Goal: Contribute content

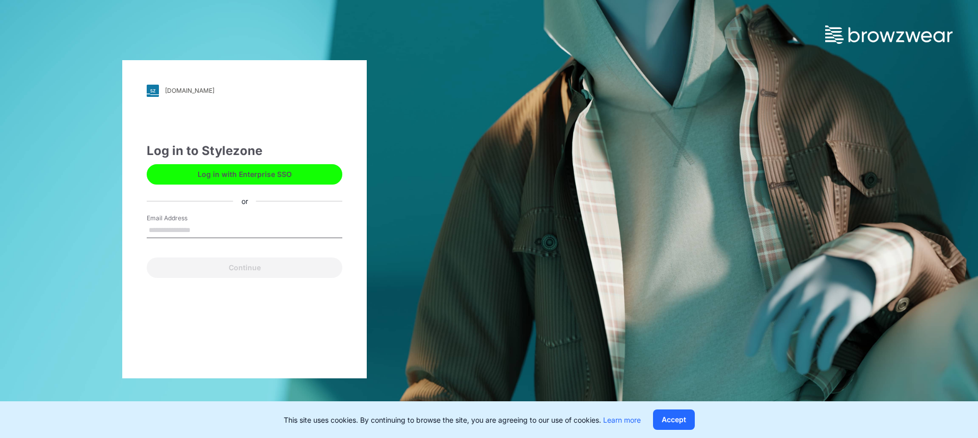
click at [225, 231] on input "Email Address" at bounding box center [245, 230] width 196 height 15
type input "**********"
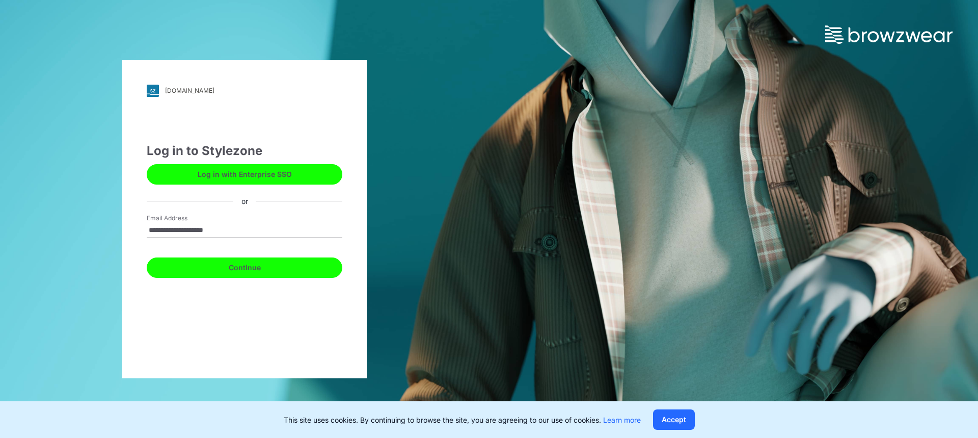
click at [231, 260] on button "Continue" at bounding box center [245, 267] width 196 height 20
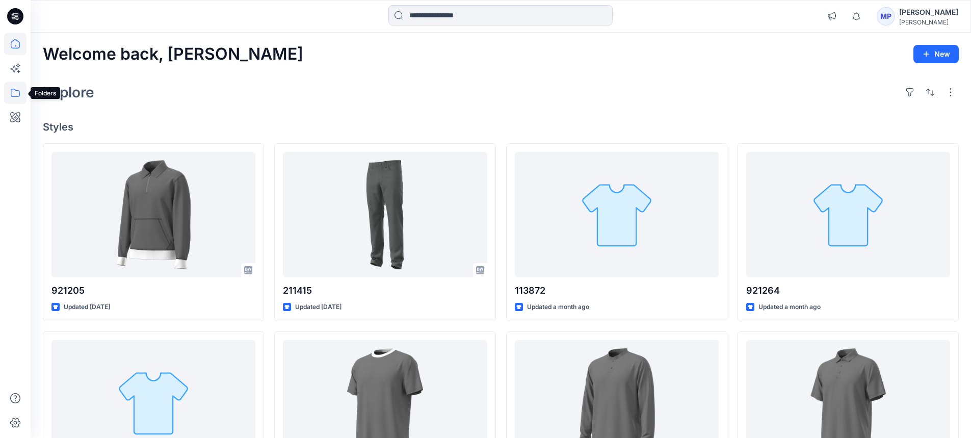
click at [18, 89] on icon at bounding box center [15, 93] width 22 height 22
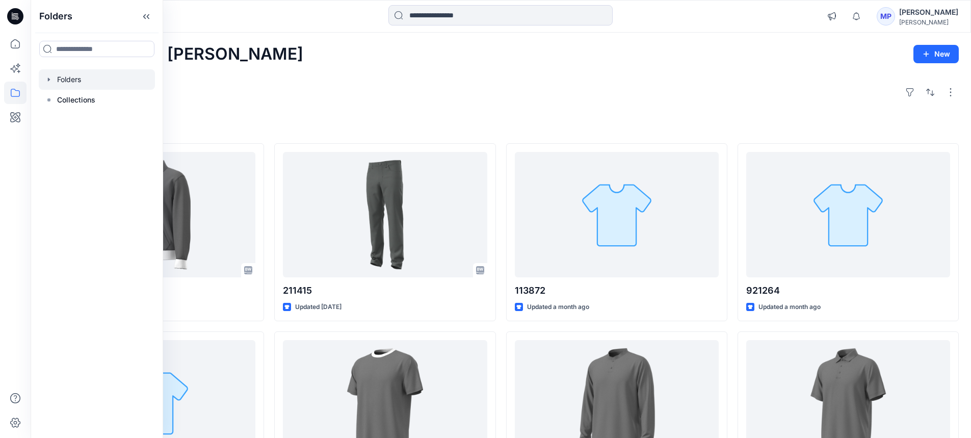
click at [46, 79] on icon "button" at bounding box center [49, 79] width 8 height 8
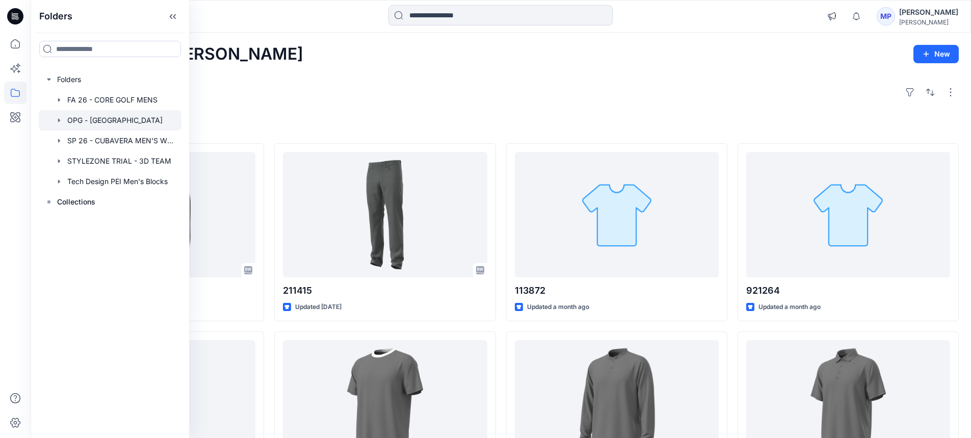
click at [87, 120] on div at bounding box center [110, 120] width 143 height 20
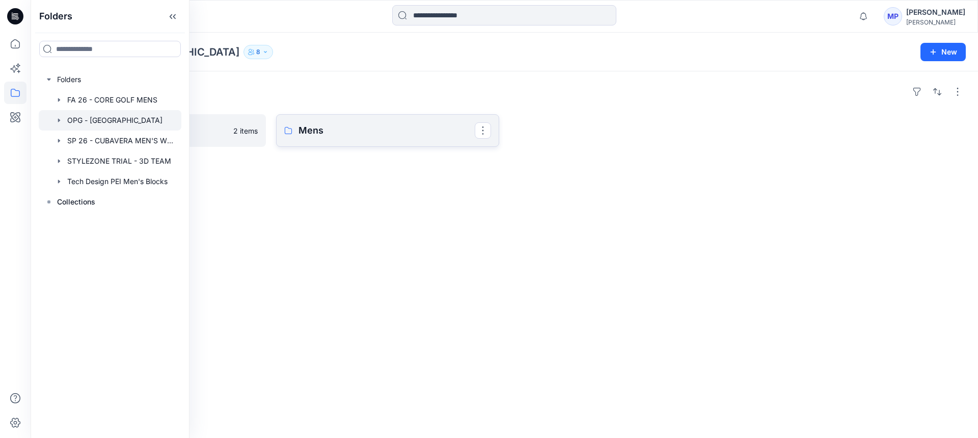
click at [308, 130] on p "Mens" at bounding box center [387, 130] width 176 height 14
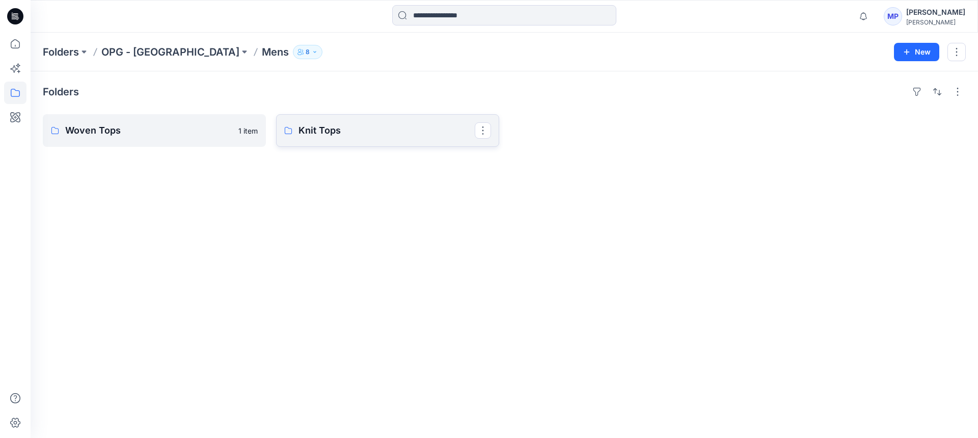
click at [337, 131] on p "Knit Tops" at bounding box center [387, 130] width 176 height 14
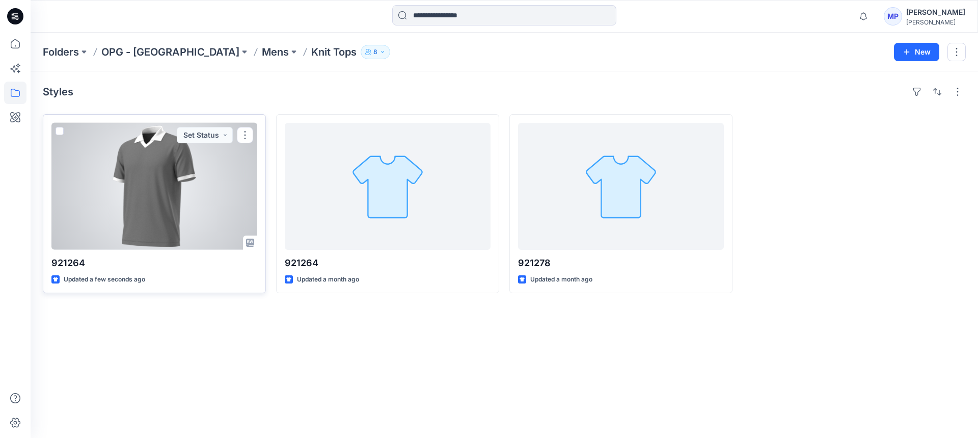
click at [188, 199] on div at bounding box center [154, 186] width 206 height 127
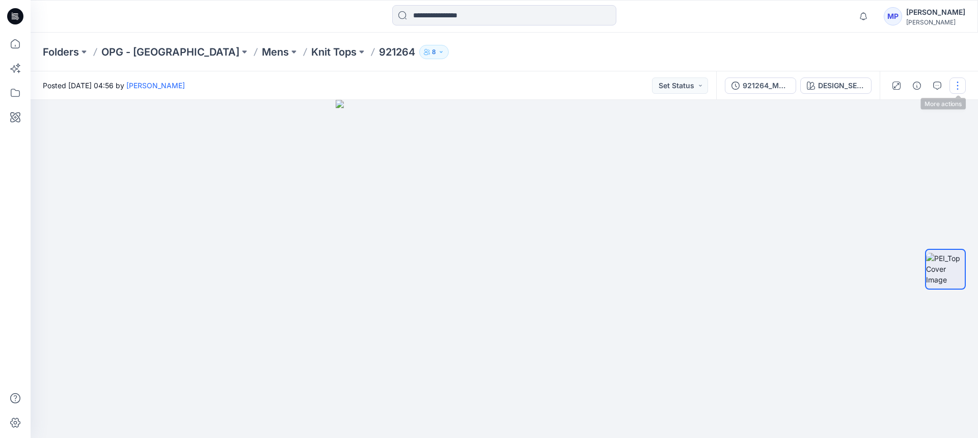
click at [956, 87] on button "button" at bounding box center [958, 85] width 16 height 16
click at [894, 136] on p "Edit" at bounding box center [893, 137] width 13 height 11
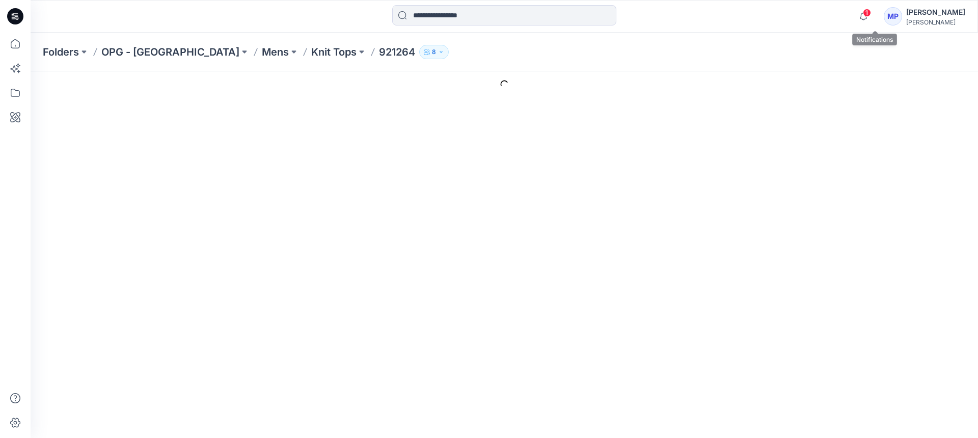
click at [871, 14] on span "1" at bounding box center [867, 13] width 8 height 8
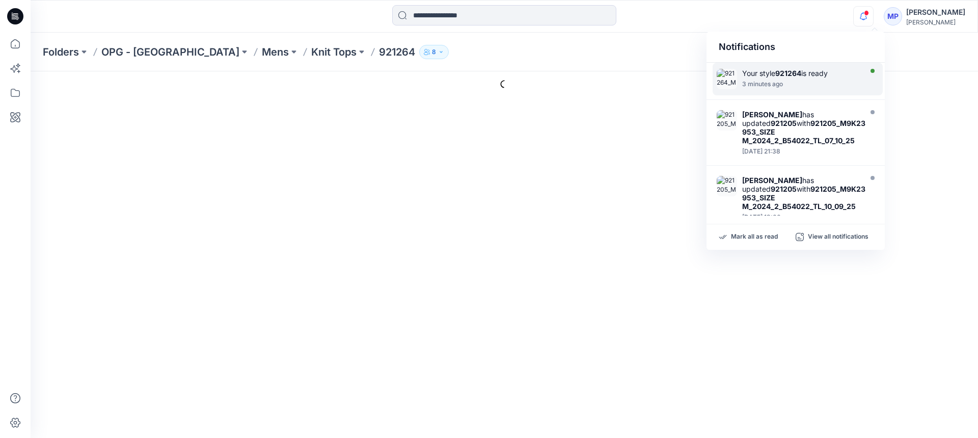
click at [828, 86] on div "3 minutes ago" at bounding box center [800, 84] width 117 height 7
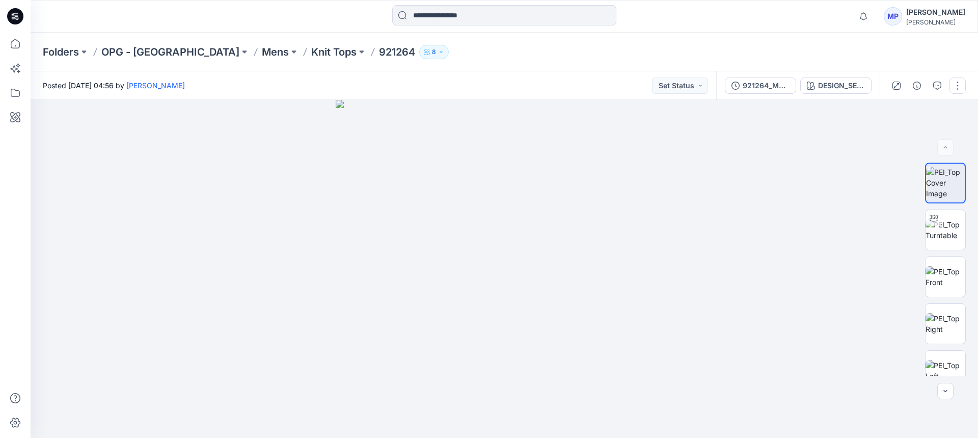
click at [956, 87] on button "button" at bounding box center [958, 85] width 16 height 16
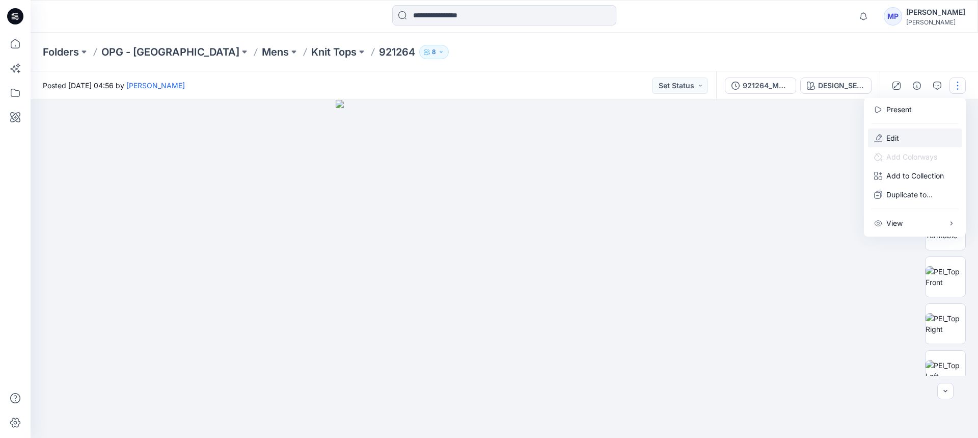
click at [921, 141] on button "Edit" at bounding box center [915, 137] width 94 height 19
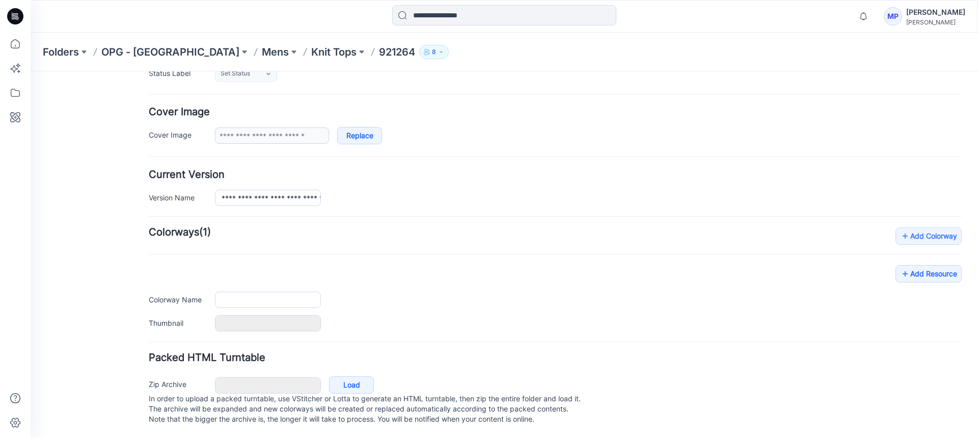
type input "******"
type input "**********"
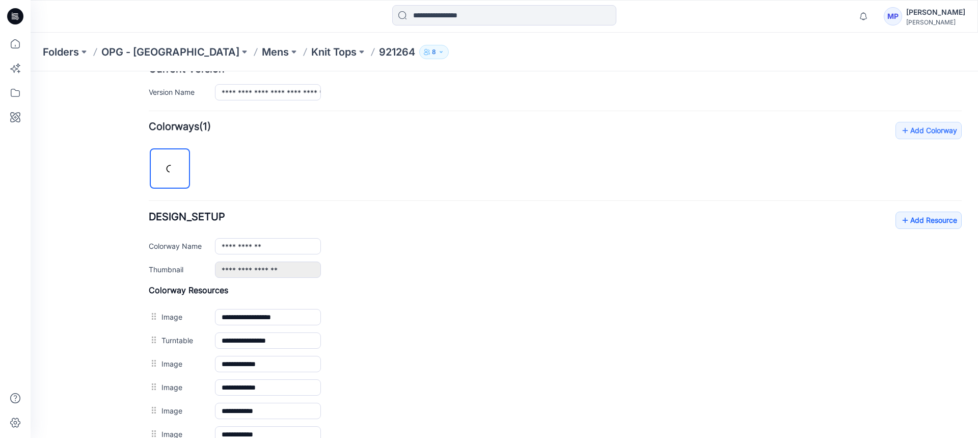
scroll to position [326, 0]
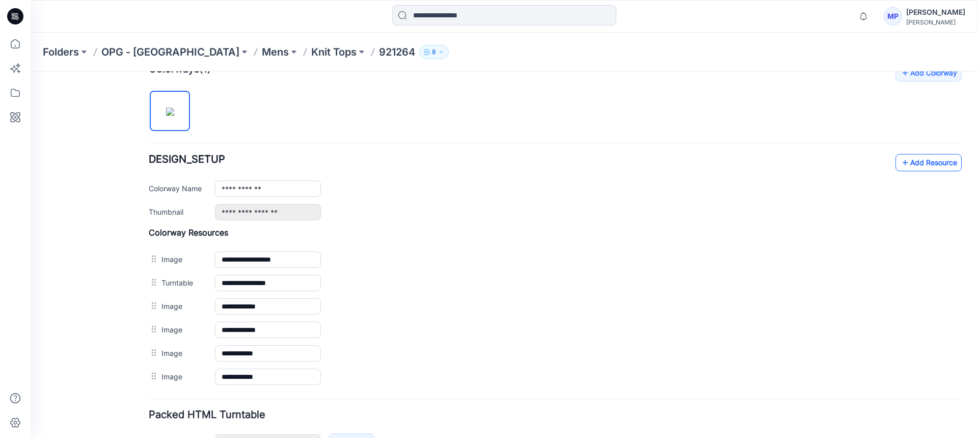
click at [905, 168] on link "Add Resource" at bounding box center [929, 162] width 66 height 17
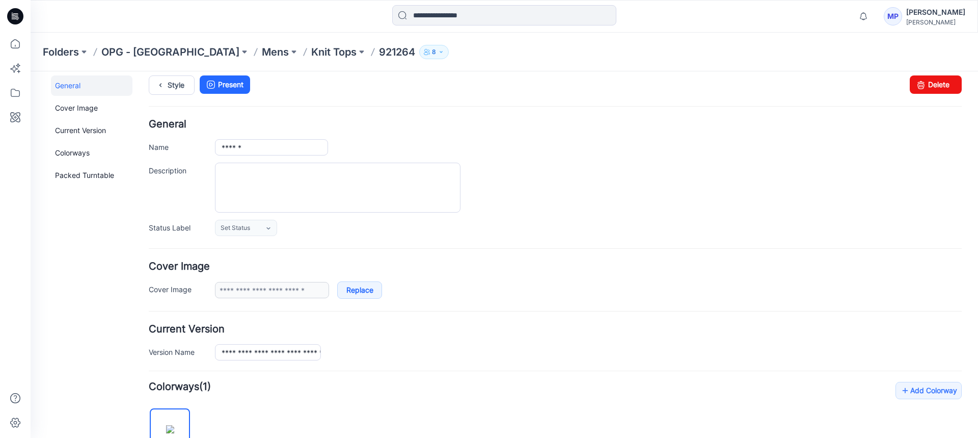
scroll to position [0, 0]
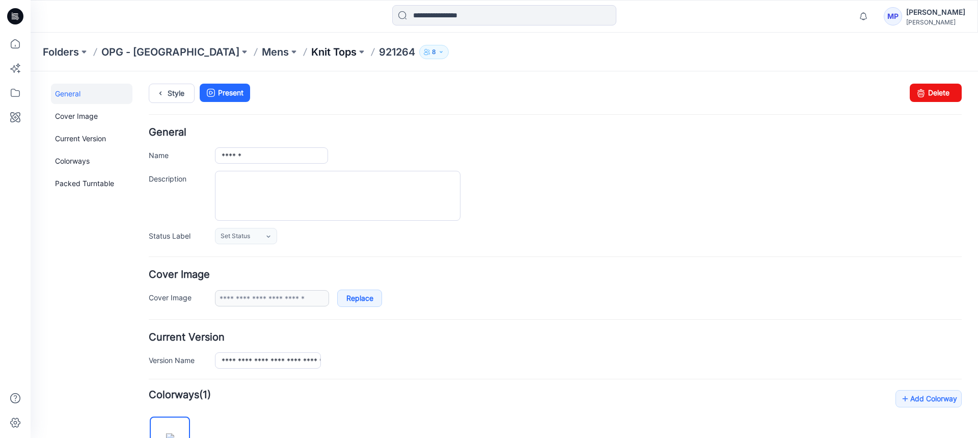
click at [311, 53] on p "Knit Tops" at bounding box center [333, 52] width 45 height 14
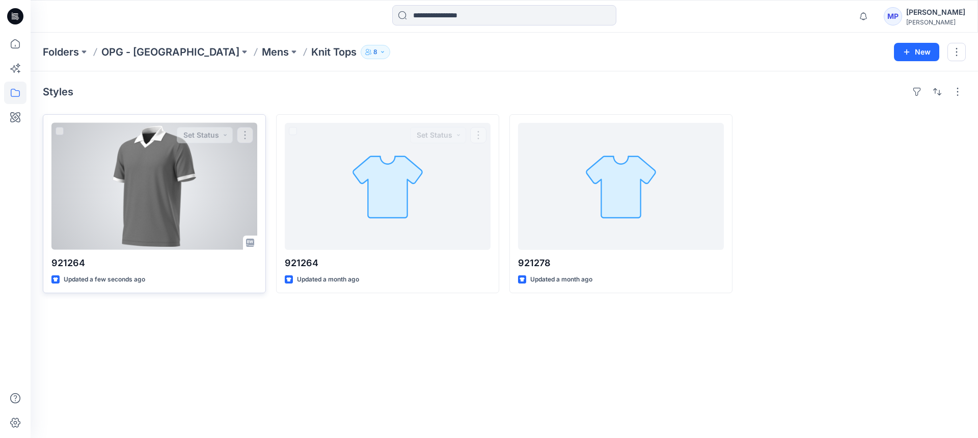
click at [179, 174] on div at bounding box center [154, 186] width 206 height 127
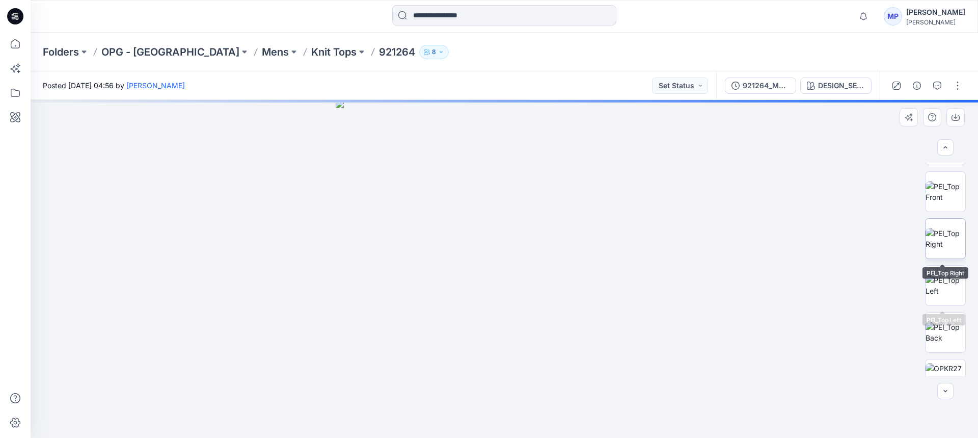
scroll to position [109, 0]
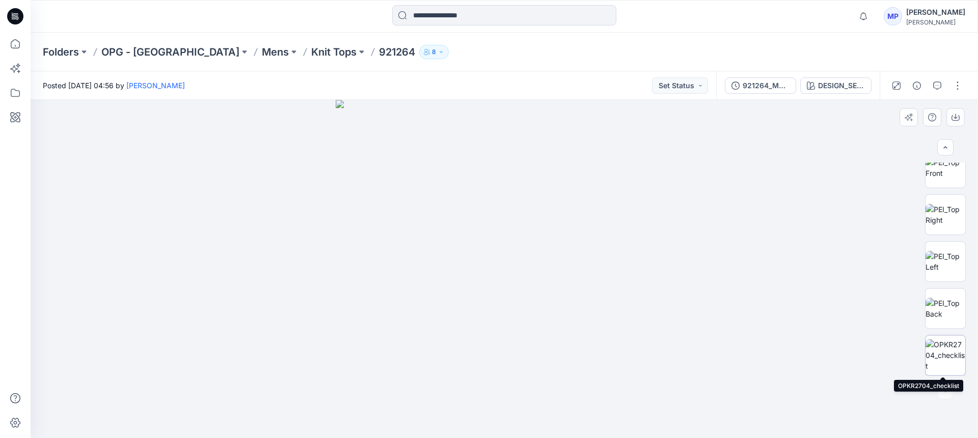
click at [939, 358] on img at bounding box center [946, 355] width 40 height 32
click at [311, 49] on p "Knit Tops" at bounding box center [333, 52] width 45 height 14
